Goal: Find specific page/section: Find specific page/section

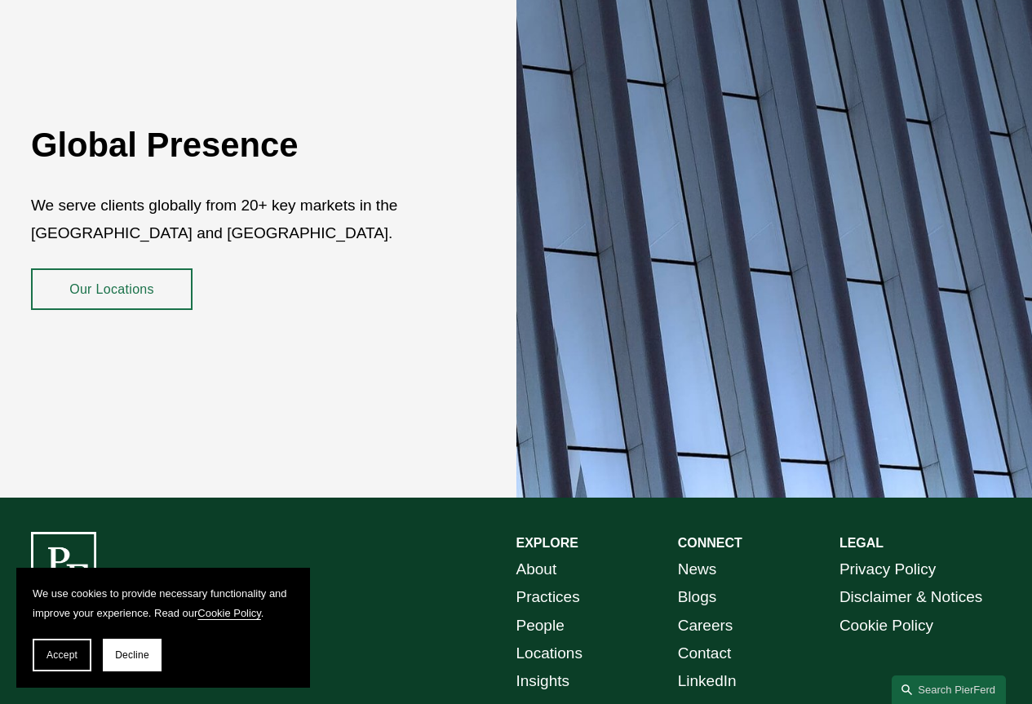
scroll to position [2625, 0]
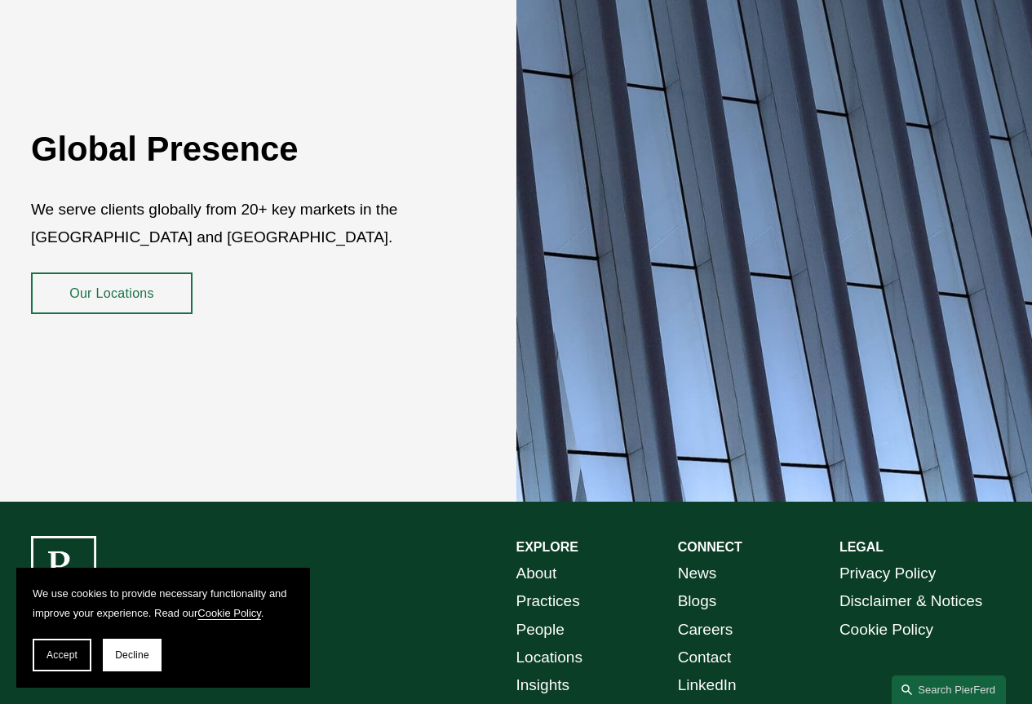
click at [109, 272] on link "Our Locations" at bounding box center [112, 293] width 162 height 42
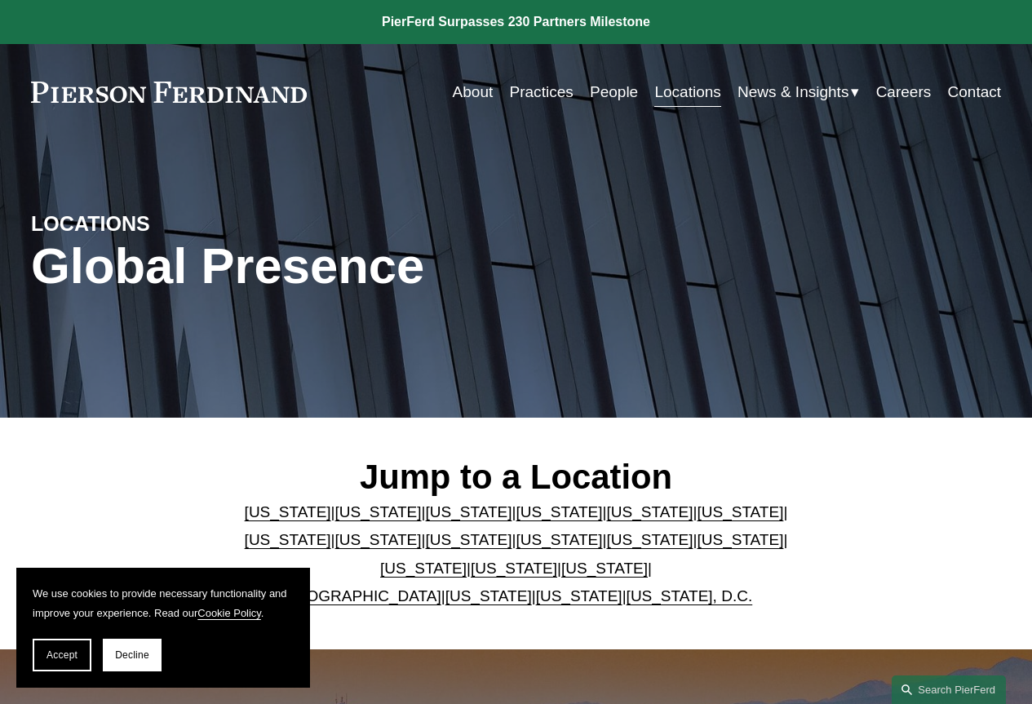
click at [488, 571] on link "[US_STATE]" at bounding box center [514, 568] width 86 height 17
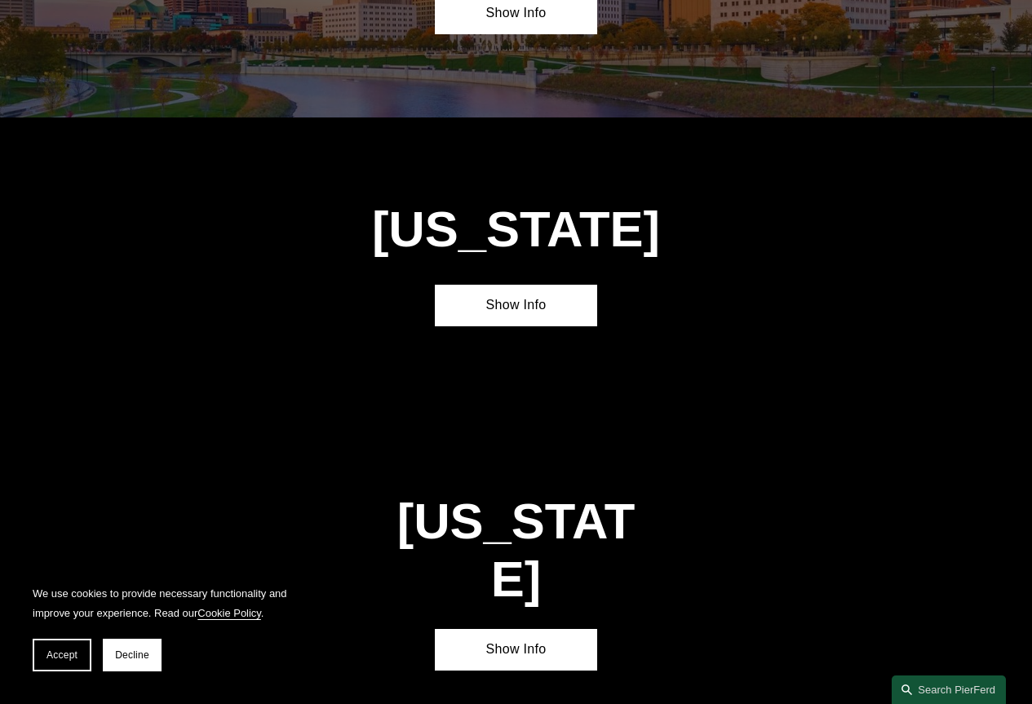
scroll to position [4493, 0]
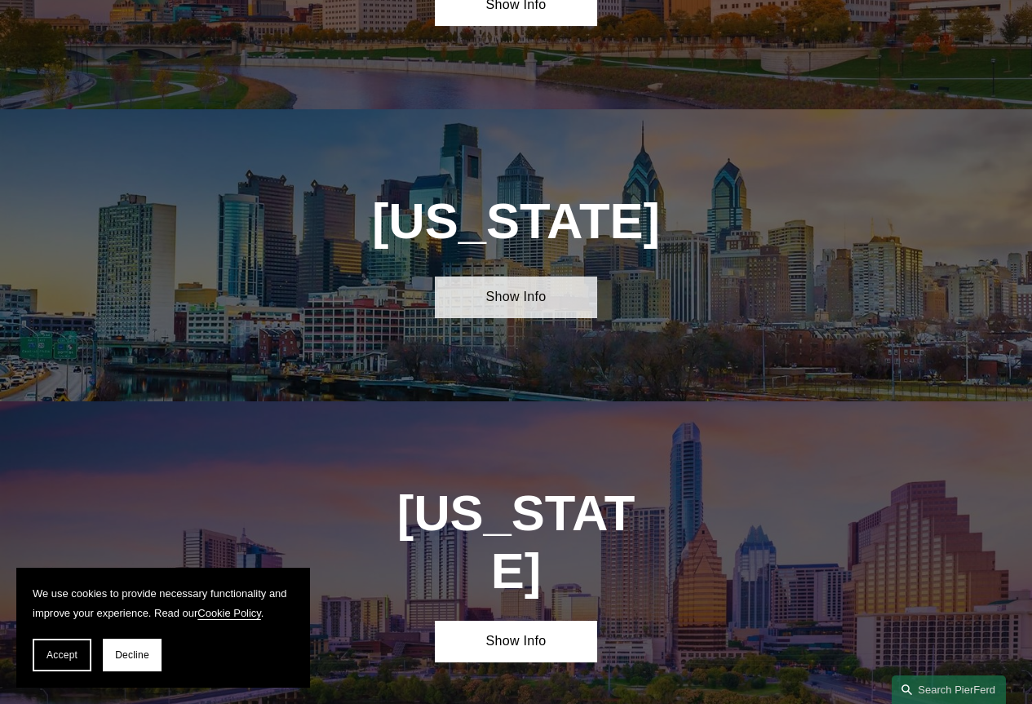
click at [546, 277] on link "Show Info" at bounding box center [516, 298] width 162 height 42
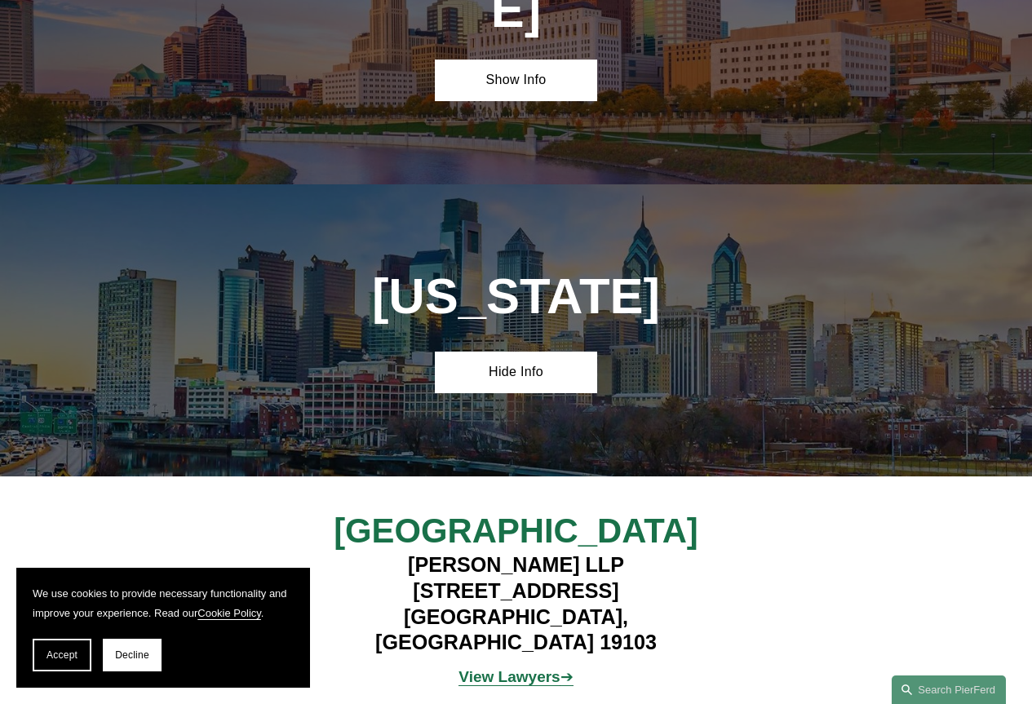
scroll to position [4377, 0]
